Goal: Information Seeking & Learning: Understand process/instructions

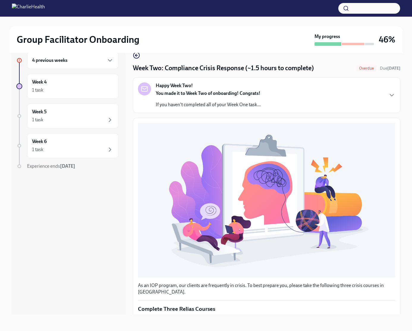
scroll to position [158, 0]
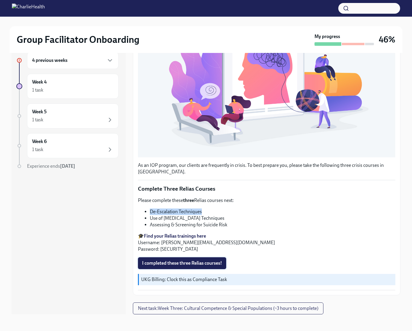
click at [197, 261] on span "I completed these three Relias courses!" at bounding box center [182, 263] width 80 height 6
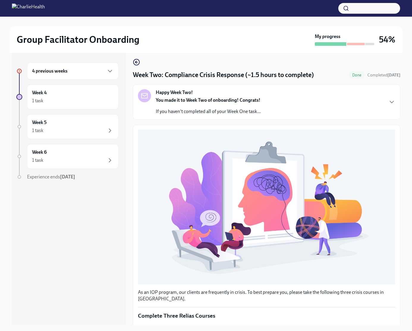
scroll to position [0, 0]
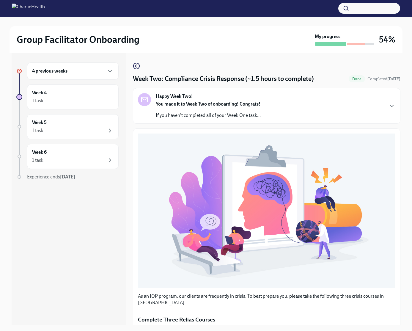
click at [64, 74] on h6 "4 previous weeks" at bounding box center [49, 71] width 35 height 7
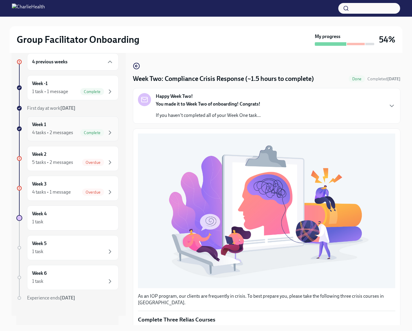
scroll to position [65, 0]
click at [86, 160] on span "Overdue" at bounding box center [93, 162] width 22 height 4
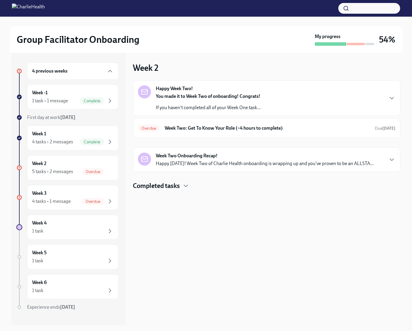
click at [222, 167] on p "Happy [DATE]! Week Two of Charlie Health onboarding is wrapping up and you've p…" at bounding box center [265, 163] width 218 height 7
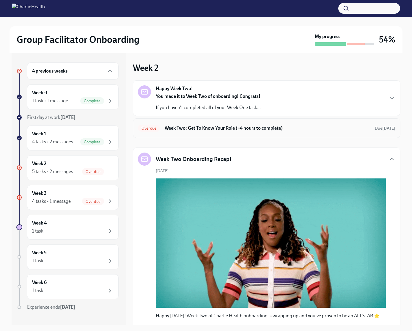
click at [203, 131] on h6 "Week Two: Get To Know Your Role (~4 hours to complete)" at bounding box center [267, 128] width 205 height 7
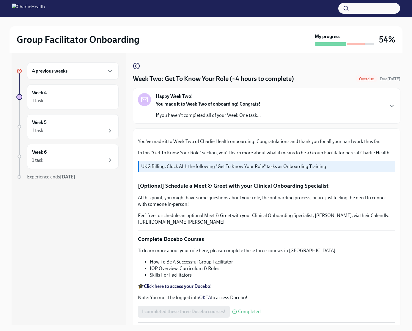
click at [67, 74] on h6 "4 previous weeks" at bounding box center [49, 71] width 35 height 7
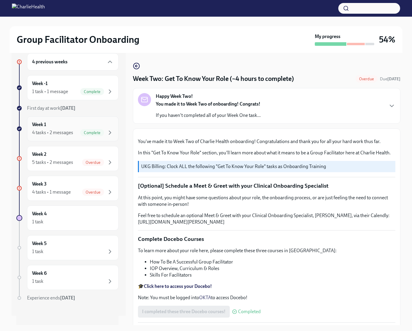
scroll to position [45, 0]
click at [84, 194] on span "Overdue" at bounding box center [93, 192] width 22 height 4
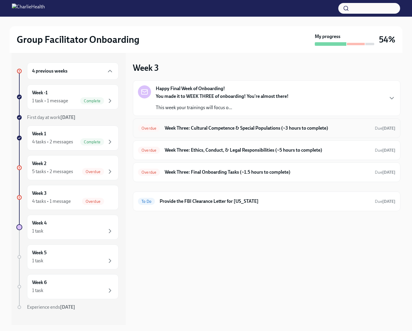
click at [211, 131] on h6 "Week Three: Cultural Competence & Special Populations (~3 hours to complete)" at bounding box center [267, 128] width 205 height 7
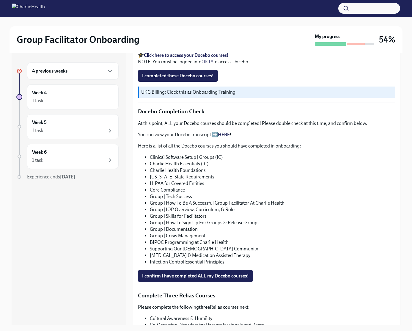
scroll to position [276, 0]
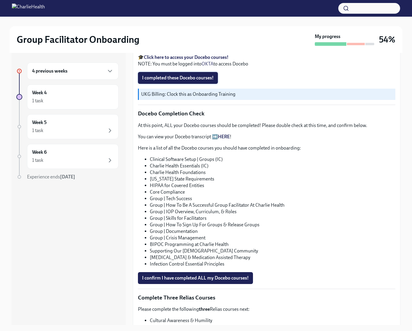
click at [183, 81] on span "I completed these Docebo courses!" at bounding box center [178, 78] width 72 height 6
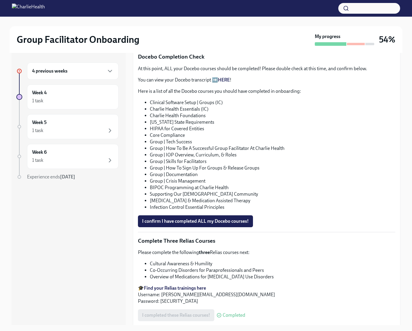
scroll to position [321, 0]
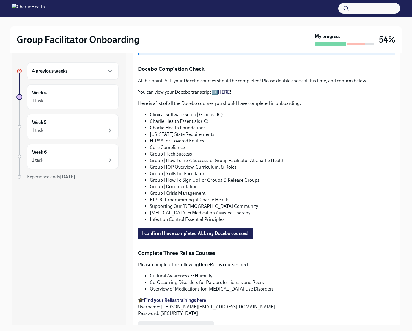
click at [236, 95] on p "You can view your Docebo transcript ➡️ HERE !" at bounding box center [266, 92] width 257 height 7
click at [234, 95] on p "You can view your Docebo transcript ➡️ HERE !" at bounding box center [266, 92] width 257 height 7
click at [230, 95] on link "HERE" at bounding box center [224, 92] width 12 height 6
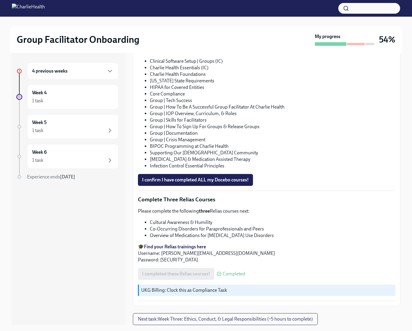
scroll to position [350, 0]
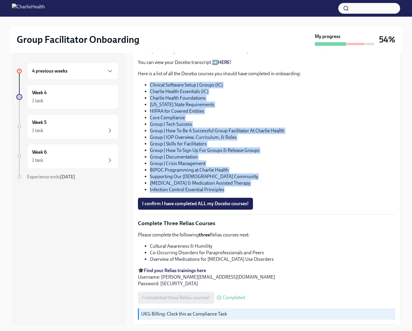
drag, startPoint x: 258, startPoint y: 265, endPoint x: 145, endPoint y: 131, distance: 175.3
click at [145, 131] on ul "Clinical Software Setup | Groups (IC) Charlie Health Essentials (IC) Charlie He…" at bounding box center [266, 137] width 257 height 111
copy ul "Clinical Software Setup | Groups (IC) Charlie Health Essentials (IC) Charlie He…"
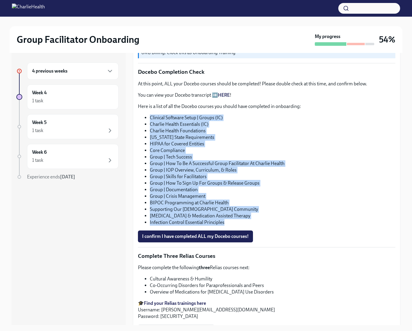
scroll to position [314, 0]
